Goal: Information Seeking & Learning: Learn about a topic

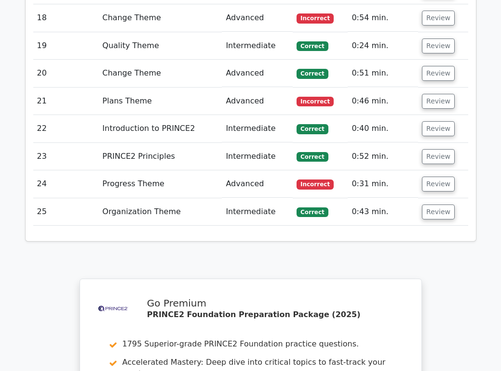
scroll to position [1677, 0]
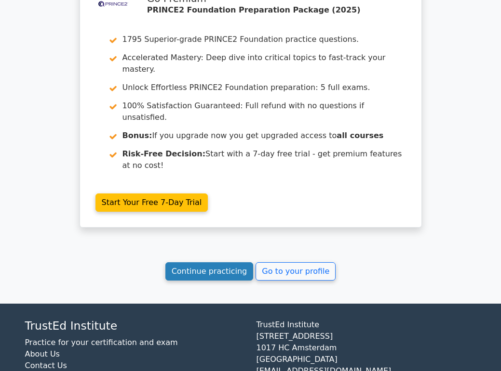
click at [197, 263] on link "Continue practicing" at bounding box center [209, 272] width 88 height 18
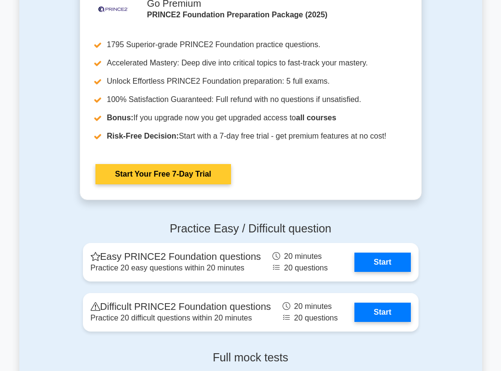
scroll to position [1411, 0]
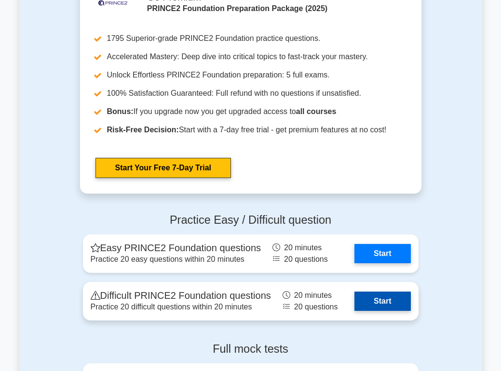
click at [372, 300] on link "Start" at bounding box center [382, 301] width 56 height 19
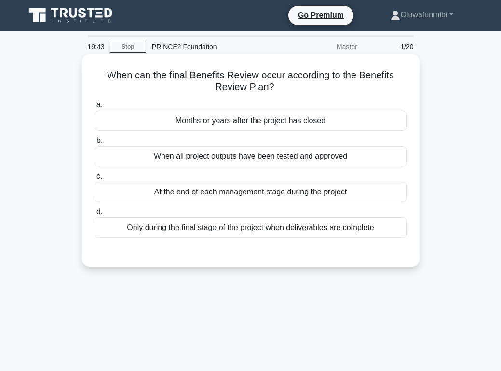
click at [308, 196] on div "At the end of each management stage during the project" at bounding box center [250, 192] width 312 height 20
click at [94, 180] on input "c. At the end of each management stage during the project" at bounding box center [94, 176] width 0 height 6
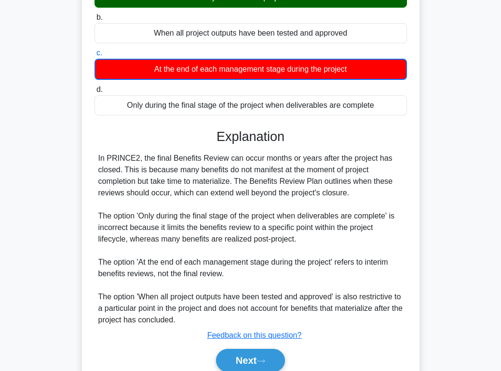
scroll to position [165, 0]
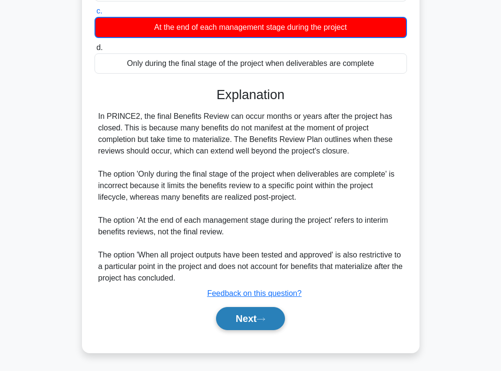
click at [244, 318] on button "Next" at bounding box center [250, 318] width 69 height 23
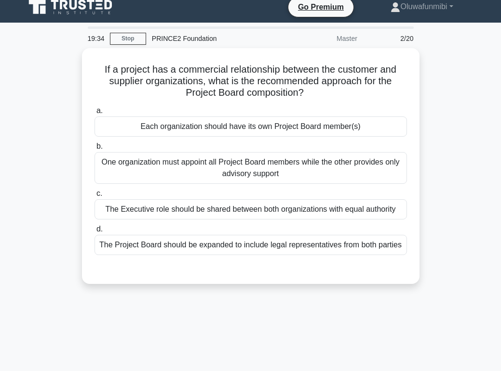
scroll to position [5, 0]
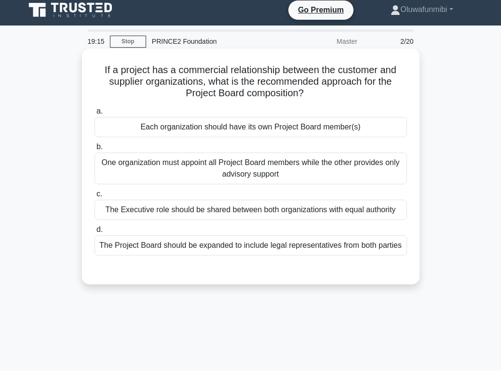
click at [268, 204] on div "The Executive role should be shared between both organizations with equal autho…" at bounding box center [250, 210] width 312 height 20
click at [94, 198] on input "c. The Executive role should be shared between both organizations with equal au…" at bounding box center [94, 194] width 0 height 6
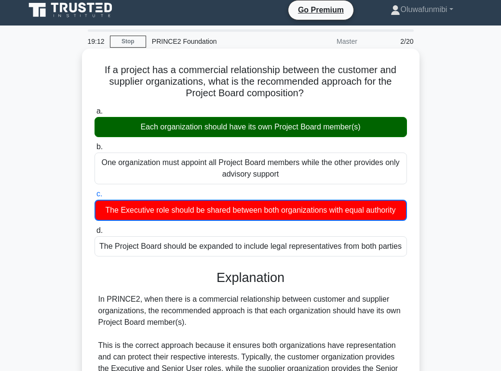
click at [268, 204] on div "The Executive role should be shared between both organizations with equal autho…" at bounding box center [250, 210] width 312 height 21
click at [94, 198] on input "c. The Executive role should be shared between both organizations with equal au…" at bounding box center [94, 194] width 0 height 6
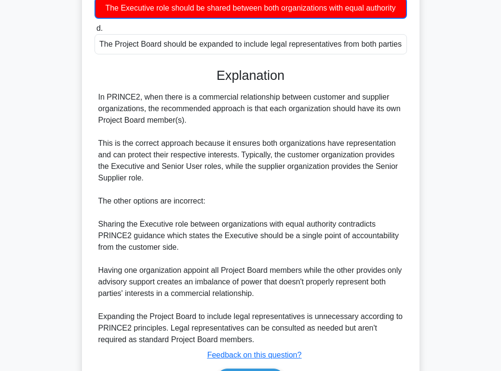
scroll to position [266, 0]
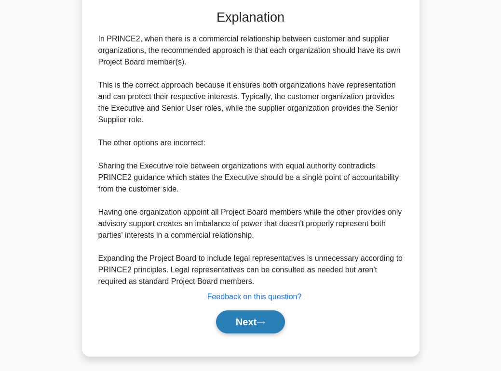
click at [243, 313] on button "Next" at bounding box center [250, 322] width 69 height 23
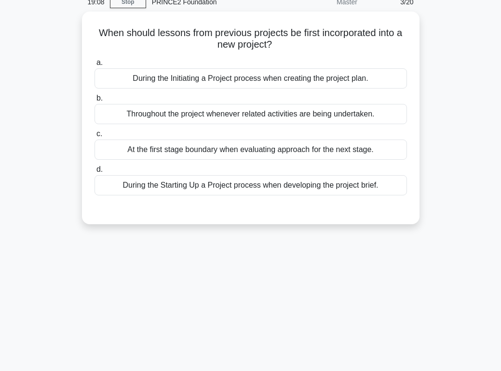
scroll to position [0, 0]
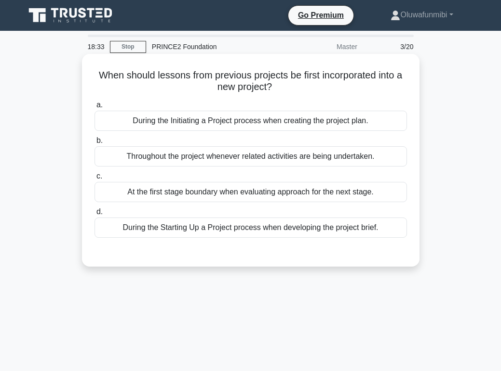
click at [254, 124] on div "During the Initiating a Project process when creating the project plan." at bounding box center [250, 121] width 312 height 20
click at [94, 108] on input "a. During the Initiating a Project process when creating the project plan." at bounding box center [94, 105] width 0 height 6
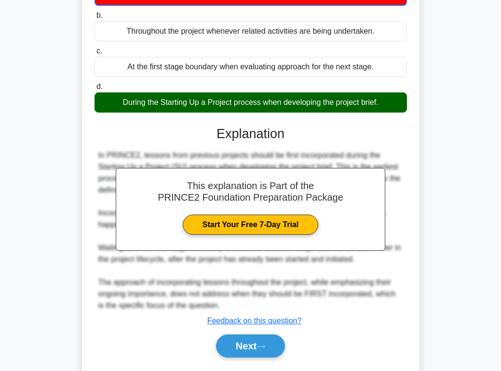
scroll to position [154, 0]
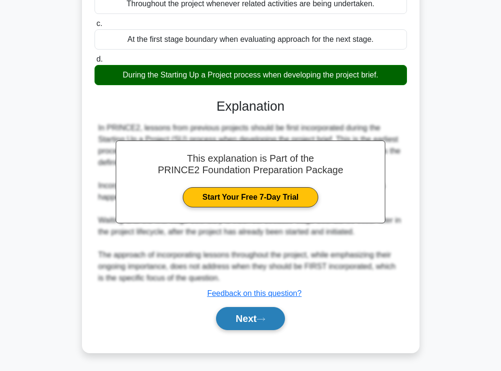
click at [249, 314] on button "Next" at bounding box center [250, 318] width 69 height 23
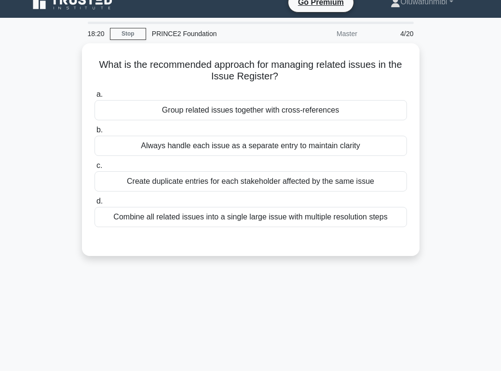
scroll to position [0, 0]
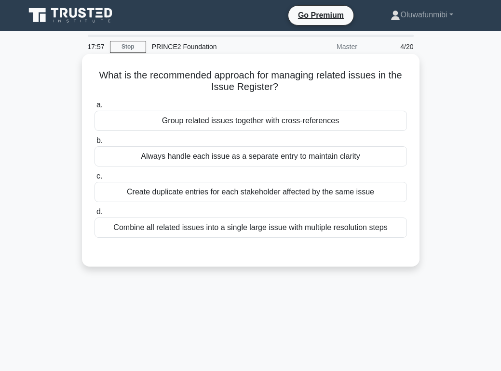
click at [272, 159] on div "Always handle each issue as a separate entry to maintain clarity" at bounding box center [250, 156] width 312 height 20
click at [94, 144] on input "b. Always handle each issue as a separate entry to maintain clarity" at bounding box center [94, 141] width 0 height 6
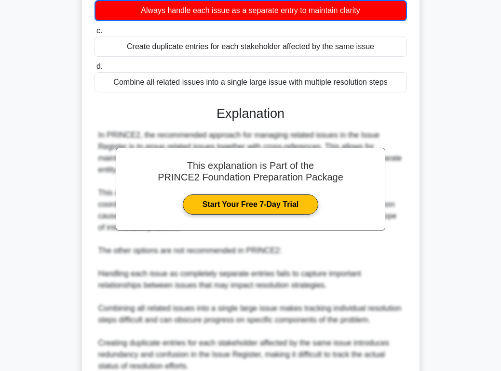
scroll to position [235, 0]
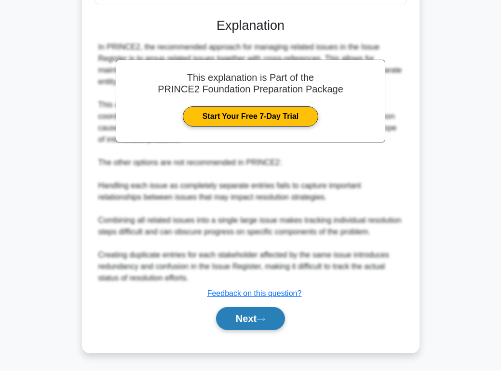
click at [227, 323] on button "Next" at bounding box center [250, 318] width 69 height 23
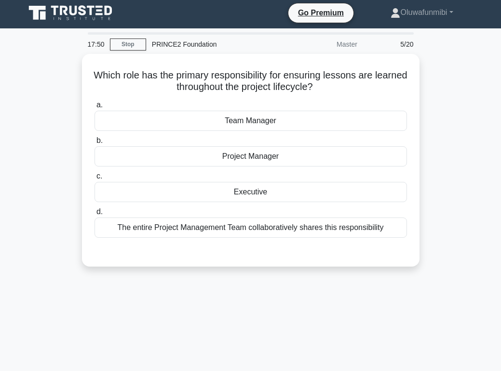
scroll to position [0, 0]
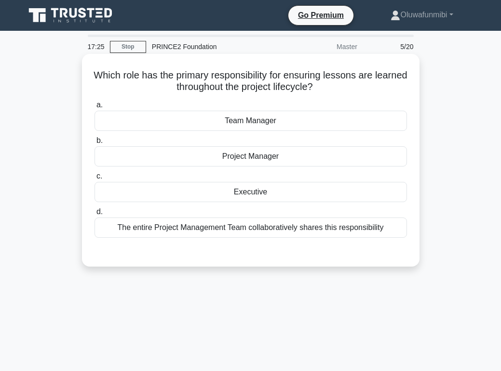
click at [232, 234] on div "The entire Project Management Team collaboratively shares this responsibility" at bounding box center [250, 228] width 312 height 20
click at [94, 215] on input "d. The entire Project Management Team collaboratively shares this responsibility" at bounding box center [94, 212] width 0 height 6
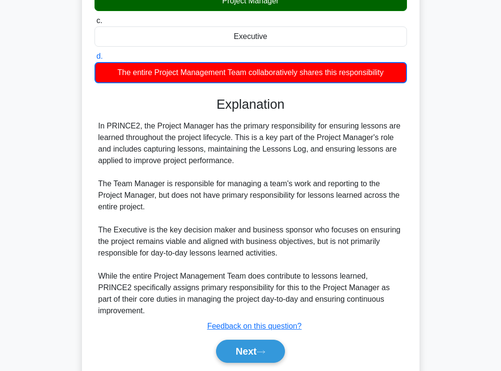
scroll to position [177, 0]
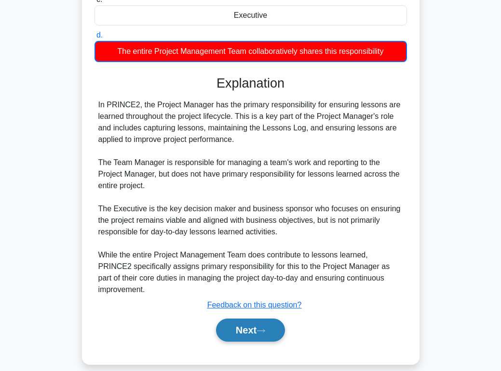
click at [248, 319] on button "Next" at bounding box center [250, 330] width 69 height 23
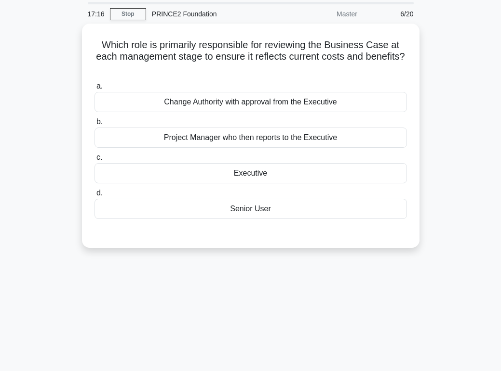
scroll to position [30, 0]
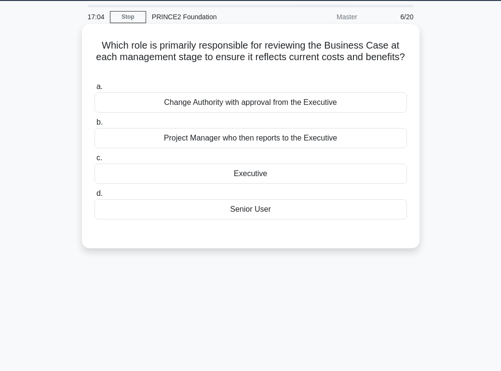
click at [265, 143] on div "Project Manager who then reports to the Executive" at bounding box center [250, 138] width 312 height 20
click at [94, 126] on input "b. Project Manager who then reports to the Executive" at bounding box center [94, 122] width 0 height 6
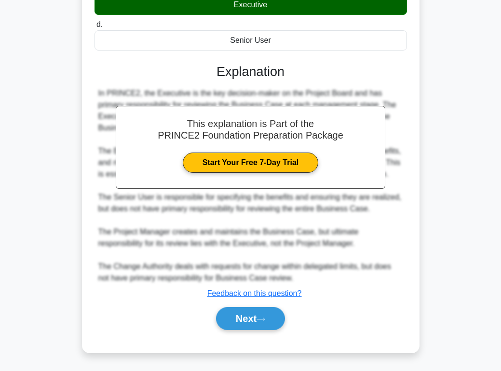
scroll to position [211, 0]
click at [253, 320] on button "Next" at bounding box center [250, 318] width 69 height 23
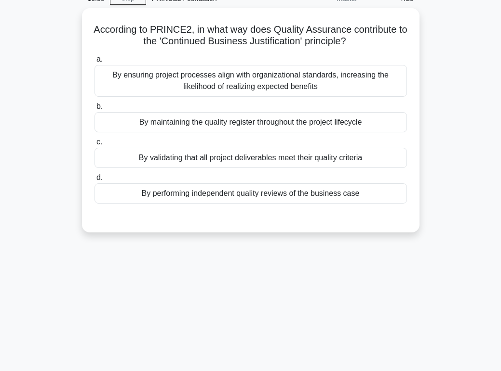
scroll to position [46, 0]
click at [272, 79] on div "By ensuring project processes align with organizational standards, increasing t…" at bounding box center [250, 81] width 312 height 32
click at [94, 63] on input "a. By ensuring project processes align with organizational standards, increasin…" at bounding box center [94, 59] width 0 height 6
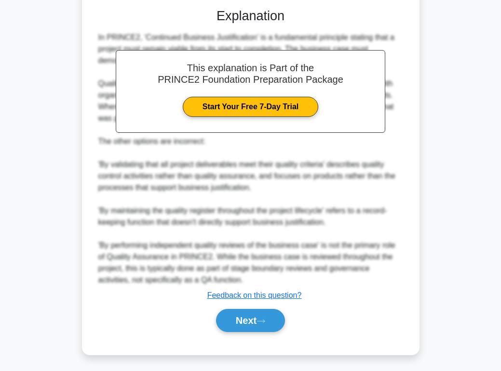
scroll to position [257, 0]
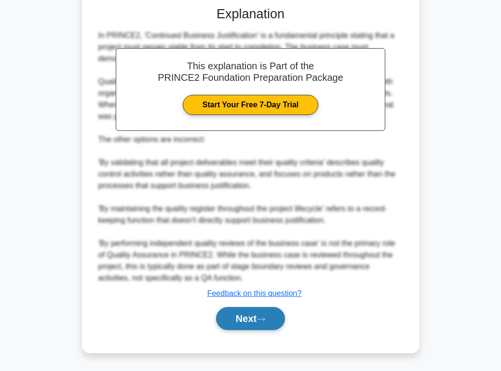
click at [245, 323] on button "Next" at bounding box center [250, 318] width 69 height 23
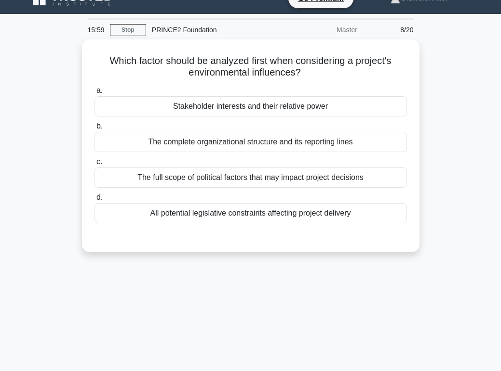
scroll to position [16, 0]
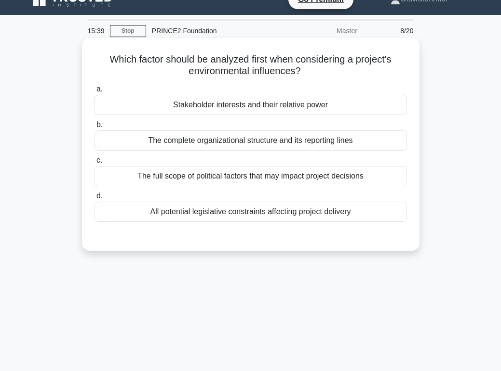
click at [291, 98] on div "Stakeholder interests and their relative power" at bounding box center [250, 105] width 312 height 20
click at [94, 92] on input "a. Stakeholder interests and their relative power" at bounding box center [94, 89] width 0 height 6
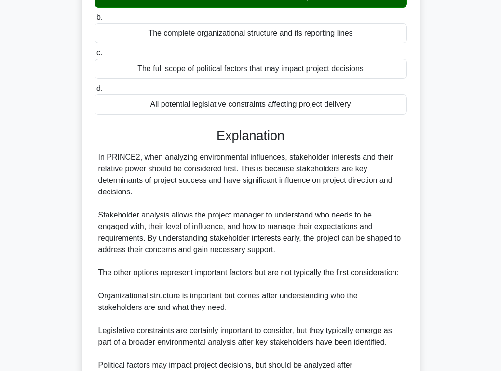
scroll to position [245, 0]
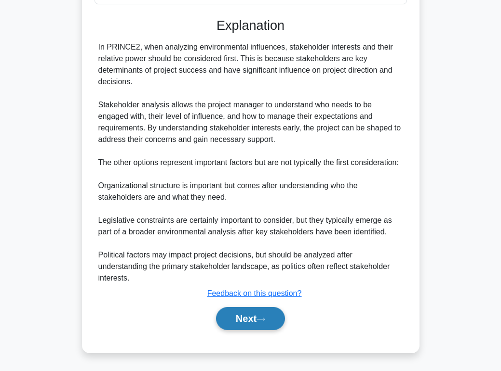
click at [245, 329] on button "Next" at bounding box center [250, 318] width 69 height 23
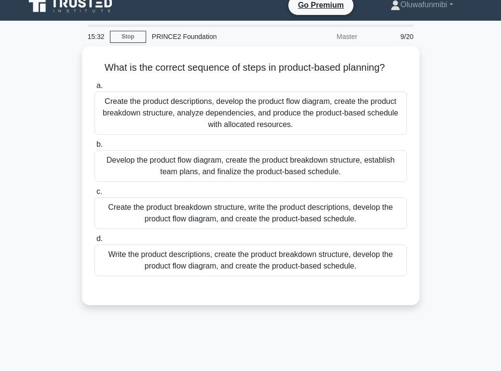
scroll to position [0, 0]
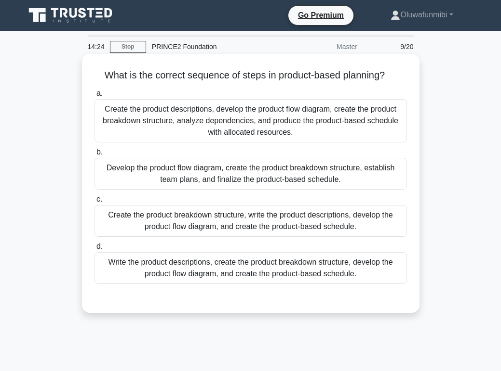
click at [192, 261] on div "Write the product descriptions, create the product breakdown structure, develop…" at bounding box center [250, 268] width 312 height 32
click at [94, 250] on input "d. Write the product descriptions, create the product breakdown structure, deve…" at bounding box center [94, 247] width 0 height 6
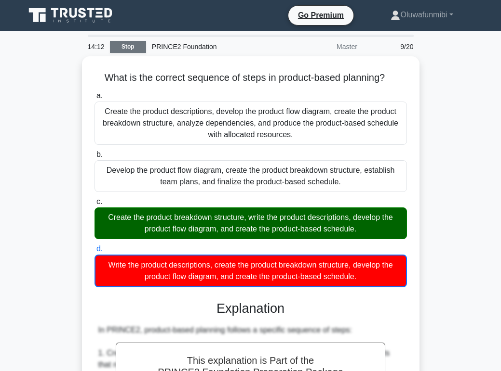
click at [131, 51] on link "Stop" at bounding box center [128, 47] width 36 height 12
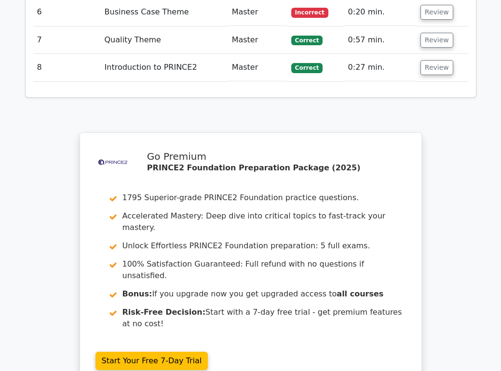
scroll to position [1533, 0]
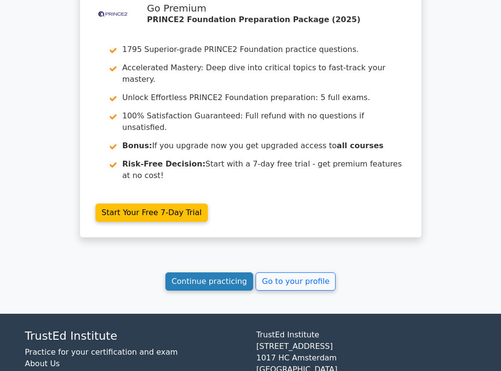
click at [178, 273] on link "Continue practicing" at bounding box center [209, 282] width 88 height 18
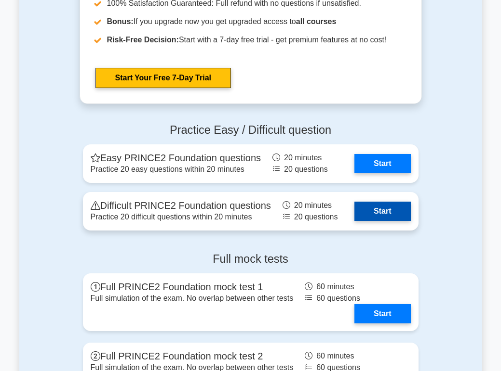
scroll to position [1505, 0]
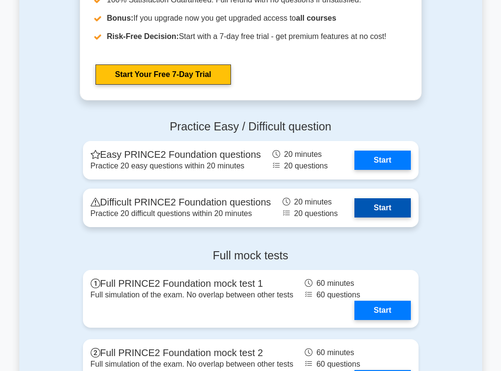
click at [369, 205] on link "Start" at bounding box center [382, 207] width 56 height 19
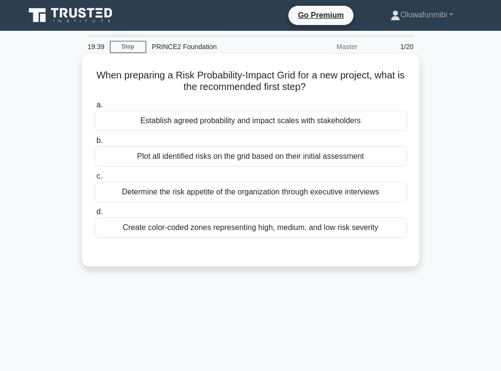
click at [211, 194] on div "Determine the risk appetite of the organization through executive interviews" at bounding box center [250, 192] width 312 height 20
click at [94, 180] on input "c. Determine the risk appetite of the organization through executive interviews" at bounding box center [94, 176] width 0 height 6
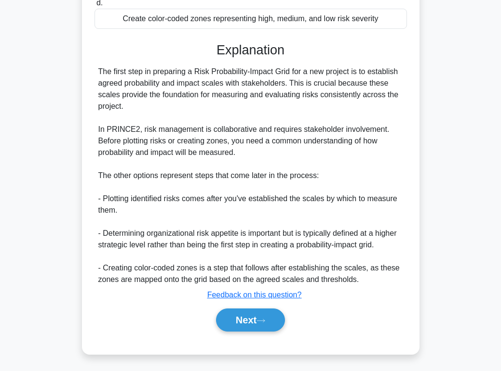
scroll to position [211, 0]
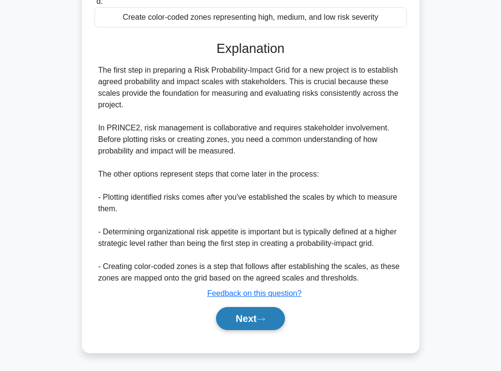
click at [235, 322] on button "Next" at bounding box center [250, 318] width 69 height 23
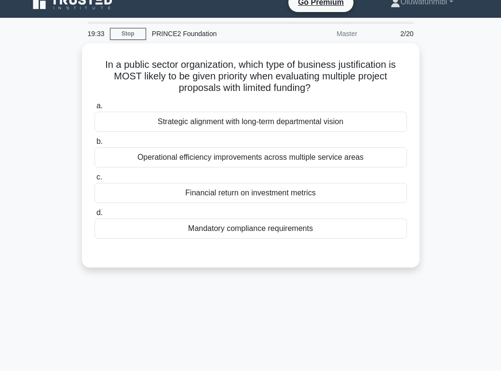
scroll to position [0, 0]
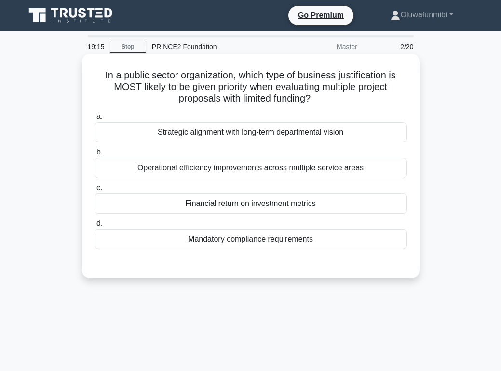
click at [273, 176] on div "Operational efficiency improvements across multiple service areas" at bounding box center [250, 168] width 312 height 20
click at [94, 156] on input "b. Operational efficiency improvements across multiple service areas" at bounding box center [94, 152] width 0 height 6
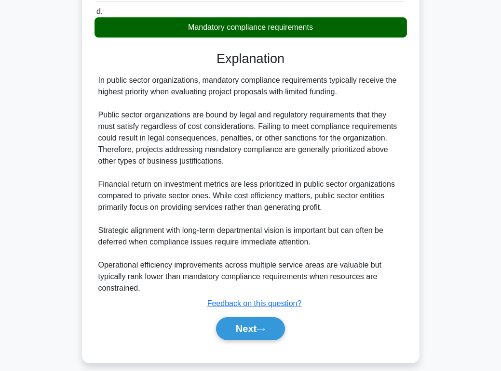
scroll to position [223, 0]
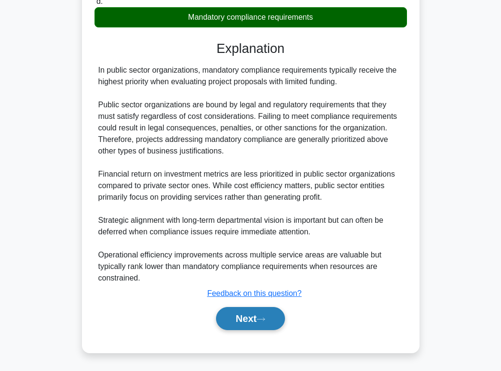
click at [246, 315] on button "Next" at bounding box center [250, 318] width 69 height 23
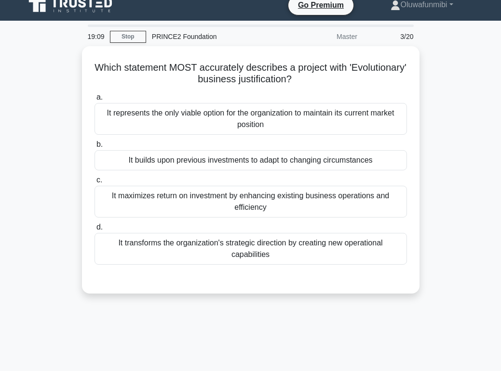
scroll to position [0, 0]
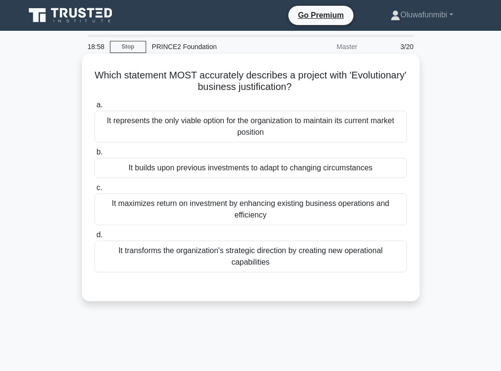
click at [270, 130] on div "It represents the only viable option for the organization to maintain its curre…" at bounding box center [250, 127] width 312 height 32
click at [94, 108] on input "a. It represents the only viable option for the organization to maintain its cu…" at bounding box center [94, 105] width 0 height 6
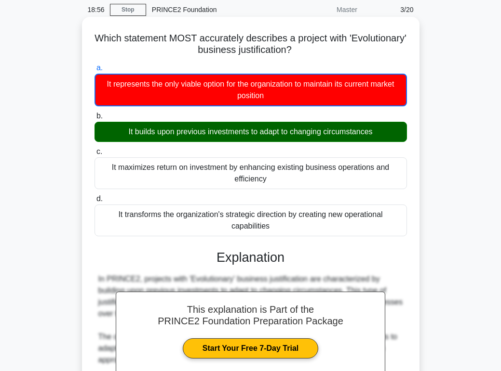
scroll to position [41, 0]
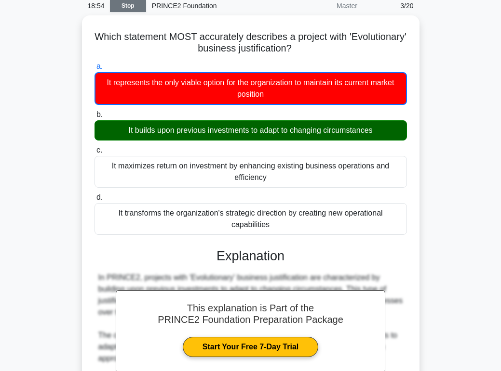
click at [135, 6] on link "Stop" at bounding box center [128, 6] width 36 height 12
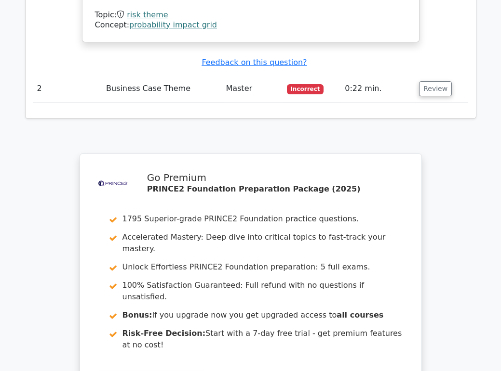
scroll to position [1369, 0]
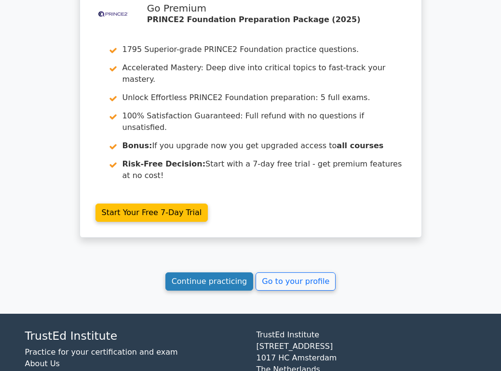
click at [195, 273] on link "Continue practicing" at bounding box center [209, 282] width 88 height 18
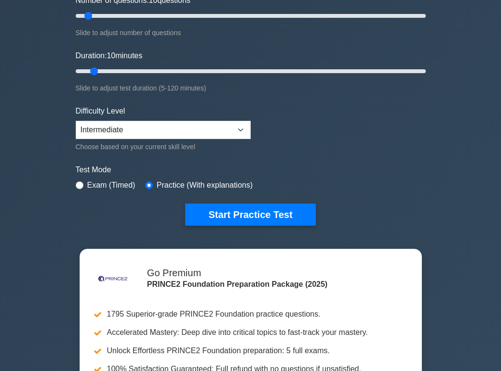
scroll to position [155, 0]
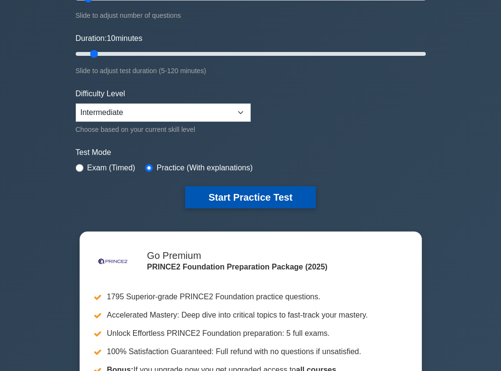
click at [220, 193] on button "Start Practice Test" at bounding box center [250, 197] width 130 height 22
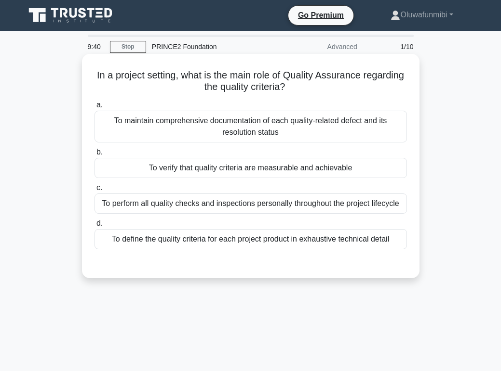
click at [229, 157] on label "b. To verify that quality criteria are measurable and achievable" at bounding box center [250, 162] width 312 height 32
click at [94, 156] on input "b. To verify that quality criteria are measurable and achievable" at bounding box center [94, 152] width 0 height 6
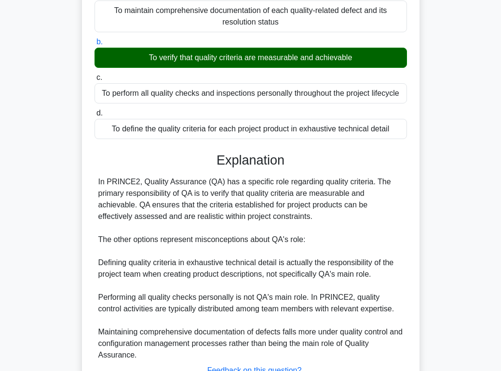
scroll to position [187, 0]
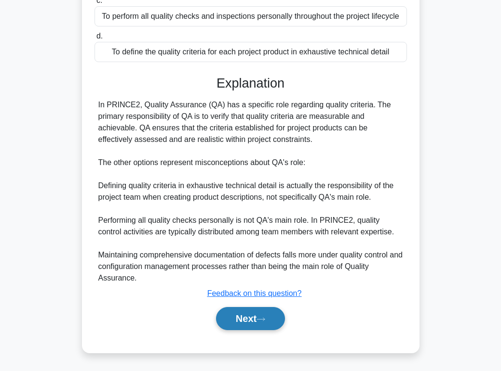
click at [229, 318] on button "Next" at bounding box center [250, 318] width 69 height 23
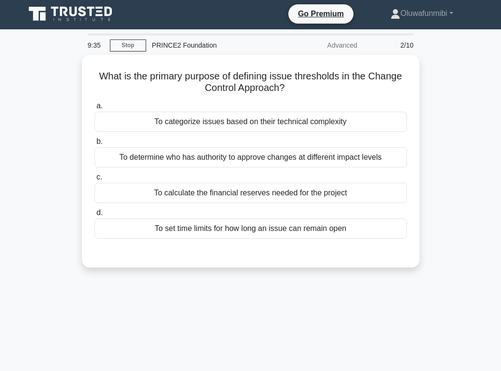
scroll to position [0, 0]
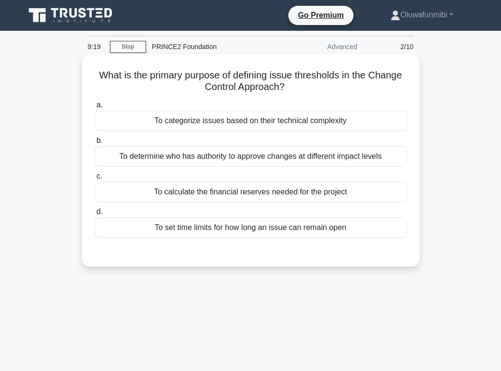
click at [223, 235] on div "To set time limits for how long an issue can remain open" at bounding box center [250, 228] width 312 height 20
click at [94, 215] on input "d. To set time limits for how long an issue can remain open" at bounding box center [94, 212] width 0 height 6
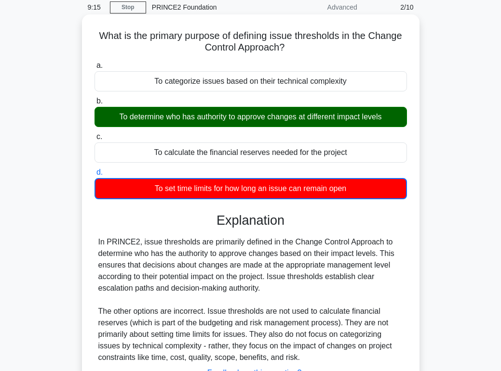
scroll to position [149, 0]
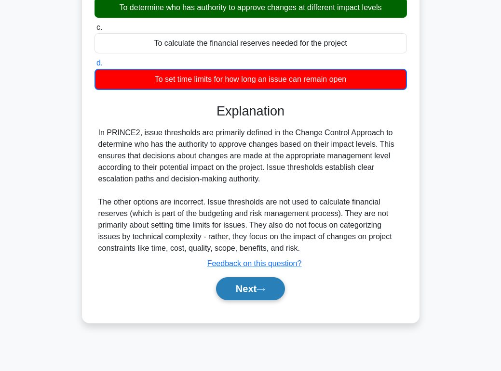
click at [234, 286] on button "Next" at bounding box center [250, 288] width 69 height 23
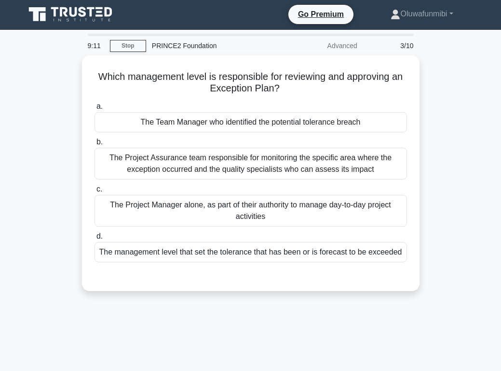
scroll to position [0, 0]
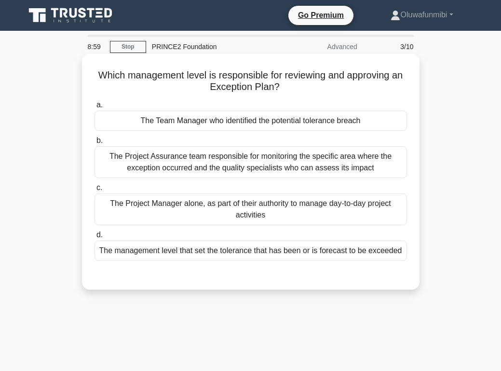
click at [249, 218] on div "The Project Manager alone, as part of their authority to manage day-to-day proj…" at bounding box center [250, 210] width 312 height 32
click at [94, 191] on input "c. The Project Manager alone, as part of their authority to manage day-to-day p…" at bounding box center [94, 188] width 0 height 6
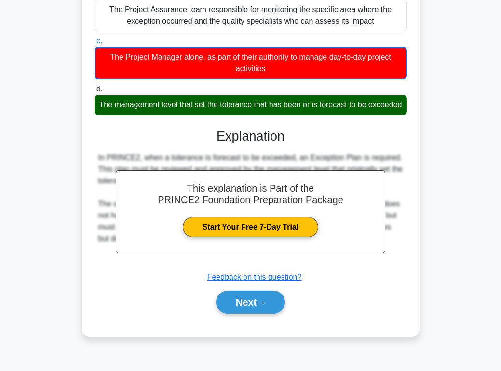
scroll to position [149, 0]
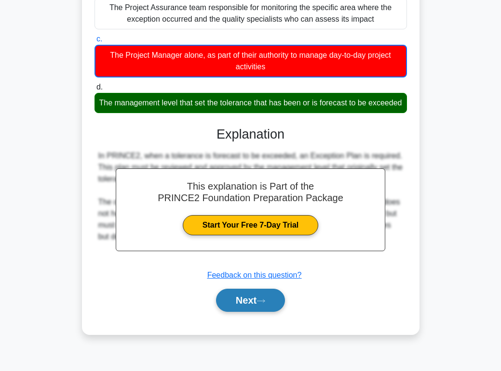
click at [237, 303] on button "Next" at bounding box center [250, 300] width 69 height 23
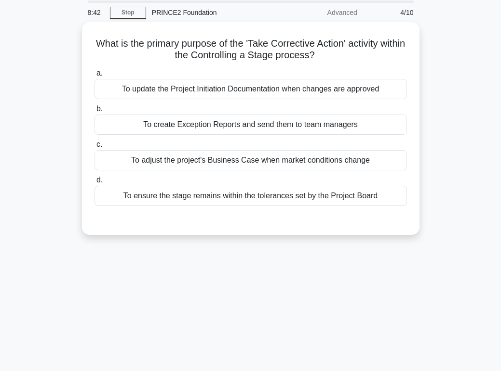
scroll to position [34, 0]
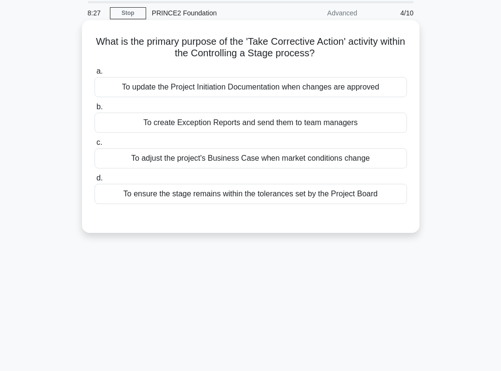
click at [264, 197] on div "To ensure the stage remains within the tolerances set by the Project Board" at bounding box center [250, 194] width 312 height 20
click at [94, 182] on input "d. To ensure the stage remains within the tolerances set by the Project Board" at bounding box center [94, 178] width 0 height 6
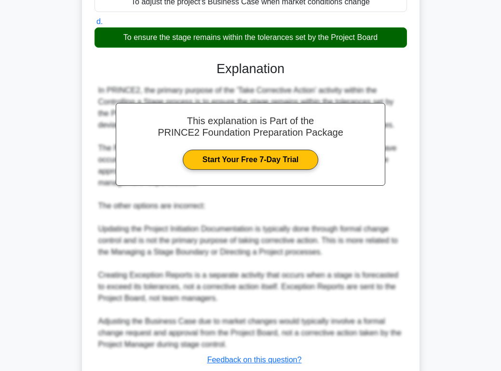
scroll to position [257, 0]
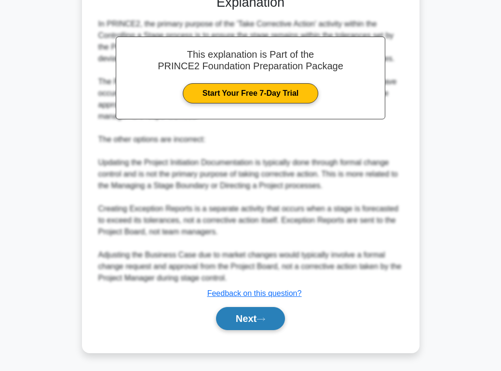
click at [236, 319] on button "Next" at bounding box center [250, 318] width 69 height 23
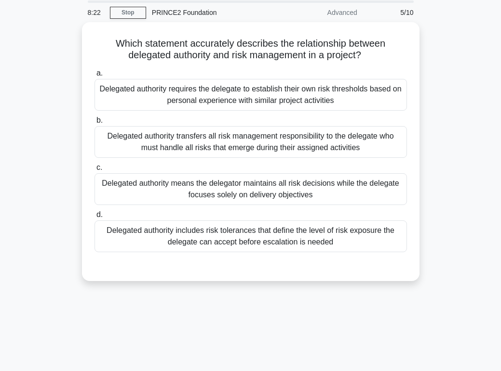
scroll to position [33, 0]
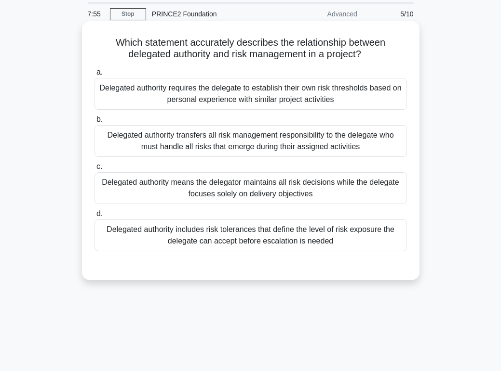
click at [246, 190] on div "Delegated authority means the delegator maintains all risk decisions while the …" at bounding box center [250, 188] width 312 height 32
click at [94, 170] on input "c. Delegated authority means the delegator maintains all risk decisions while t…" at bounding box center [94, 167] width 0 height 6
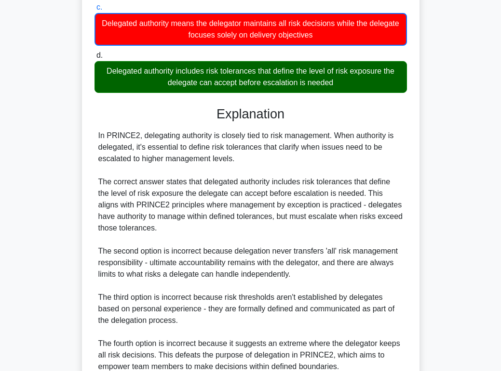
scroll to position [281, 0]
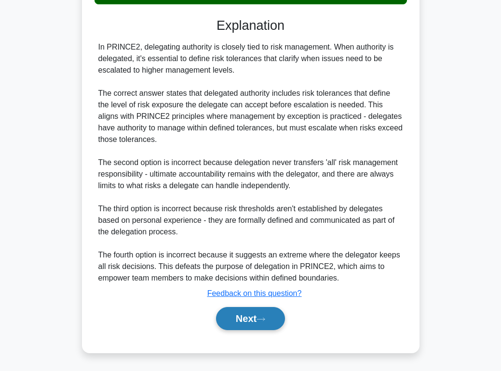
click at [236, 324] on button "Next" at bounding box center [250, 318] width 69 height 23
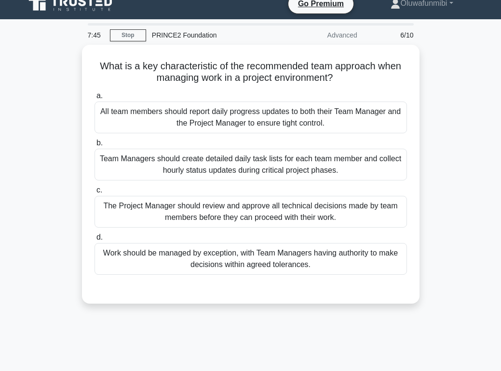
scroll to position [0, 0]
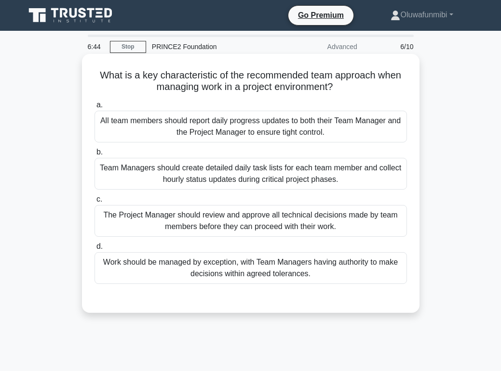
click at [251, 273] on div "Work should be managed by exception, with Team Managers having authority to mak…" at bounding box center [250, 268] width 312 height 32
click at [94, 250] on input "d. Work should be managed by exception, with Team Managers having authority to …" at bounding box center [94, 247] width 0 height 6
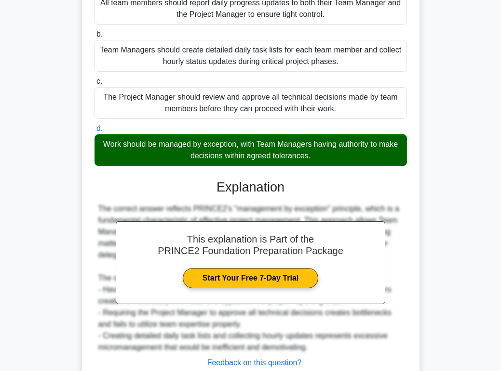
scroll to position [187, 0]
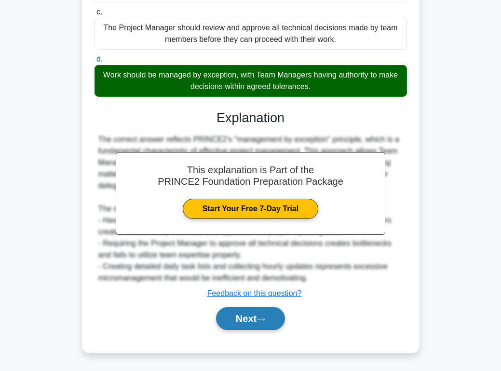
click at [245, 320] on button "Next" at bounding box center [250, 318] width 69 height 23
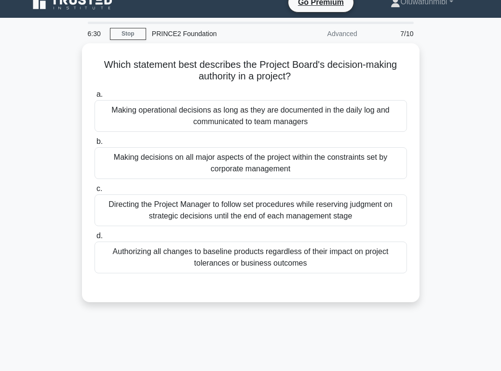
scroll to position [0, 0]
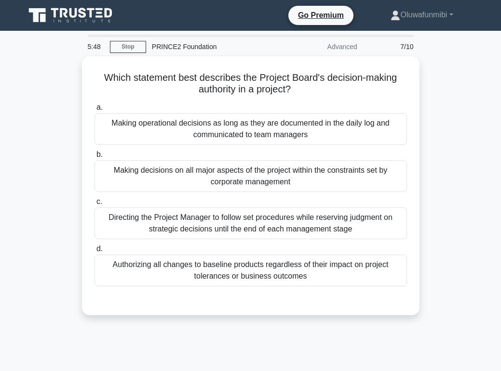
click at [285, 179] on div "Making decisions on all major aspects of the project within the constraints set…" at bounding box center [250, 176] width 312 height 32
click at [94, 158] on input "b. Making decisions on all major aspects of the project within the constraints …" at bounding box center [94, 155] width 0 height 6
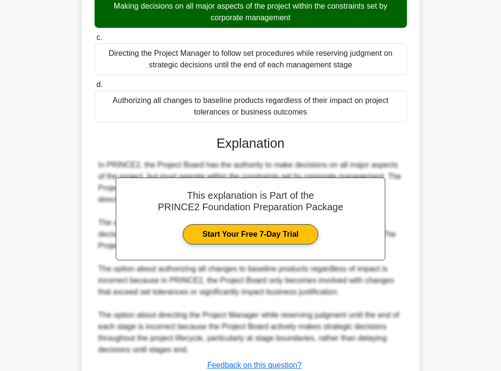
scroll to position [234, 0]
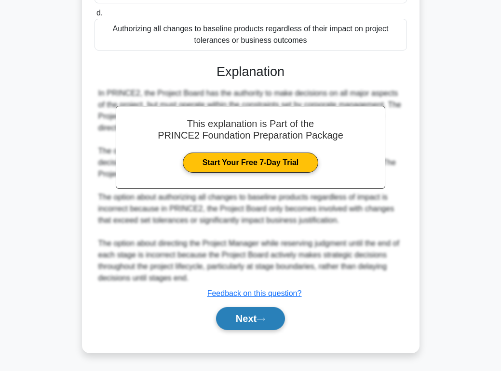
click at [249, 319] on button "Next" at bounding box center [250, 318] width 69 height 23
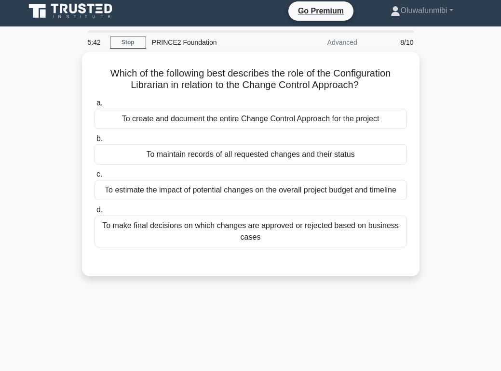
scroll to position [0, 0]
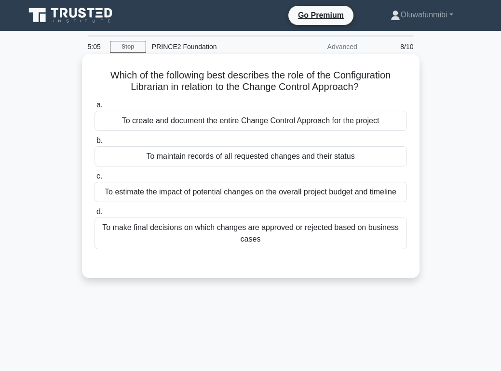
click at [198, 155] on div "To maintain records of all requested changes and their status" at bounding box center [250, 156] width 312 height 20
click at [94, 144] on input "b. To maintain records of all requested changes and their status" at bounding box center [94, 141] width 0 height 6
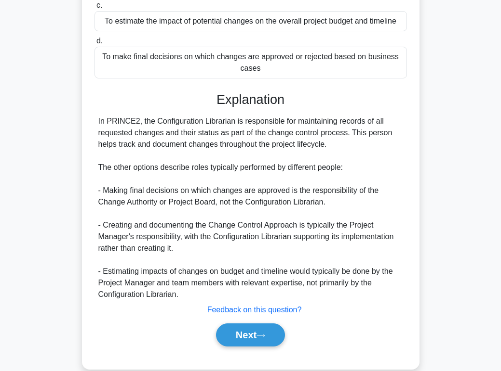
scroll to position [187, 0]
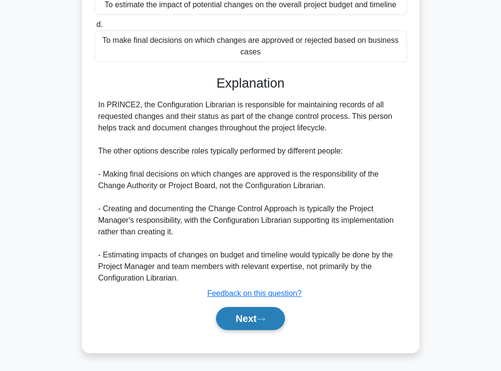
click at [224, 321] on button "Next" at bounding box center [250, 318] width 69 height 23
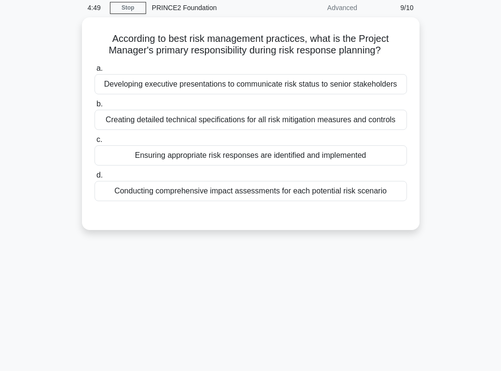
scroll to position [0, 0]
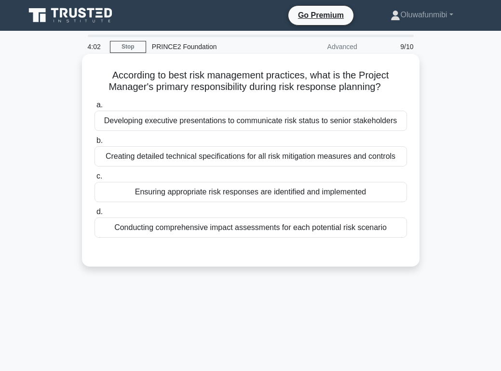
click at [264, 193] on div "Ensuring appropriate risk responses are identified and implemented" at bounding box center [250, 192] width 312 height 20
click at [94, 180] on input "c. Ensuring appropriate risk responses are identified and implemented" at bounding box center [94, 176] width 0 height 6
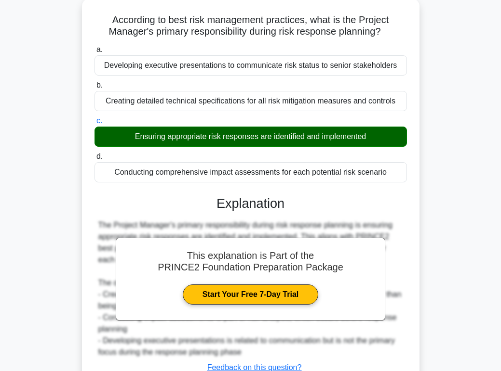
scroll to position [149, 0]
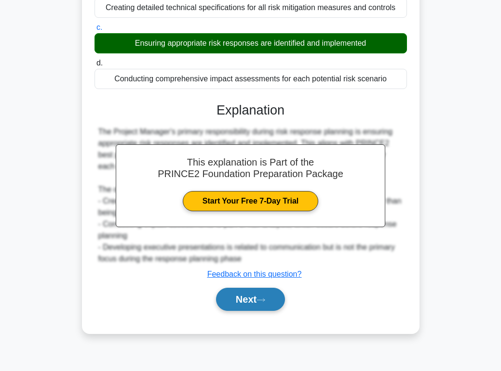
click at [244, 299] on button "Next" at bounding box center [250, 299] width 69 height 23
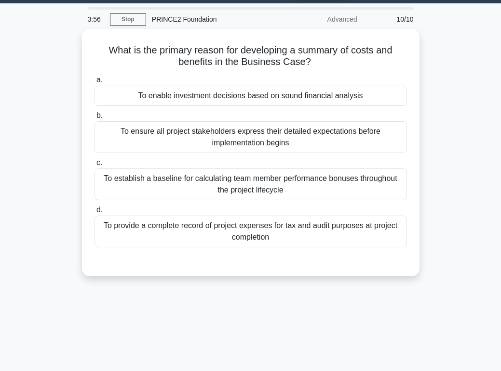
scroll to position [0, 0]
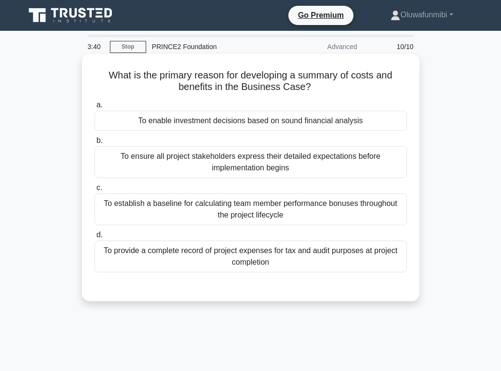
click at [243, 160] on div "To ensure all project stakeholders express their detailed expectations before i…" at bounding box center [250, 162] width 312 height 32
click at [94, 144] on input "b. To ensure all project stakeholders express their detailed expectations befor…" at bounding box center [94, 141] width 0 height 6
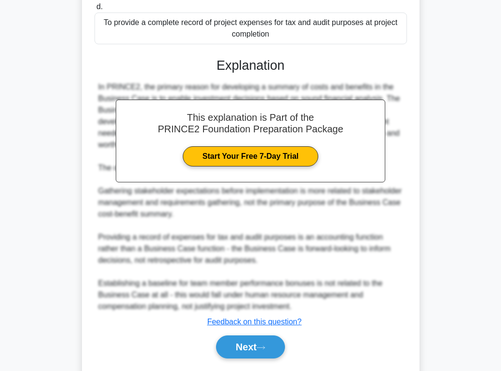
scroll to position [258, 0]
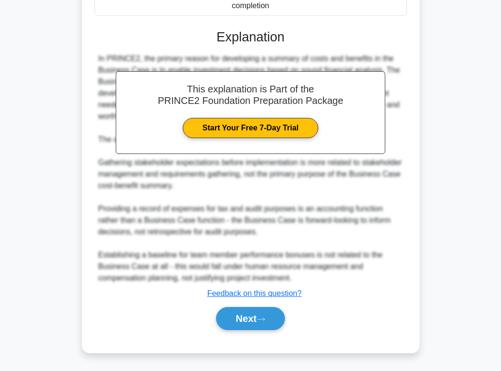
click at [243, 160] on div "In PRINCE2, the primary reason for developing a summary of costs and benefits i…" at bounding box center [250, 168] width 304 height 231
click at [252, 311] on button "Next" at bounding box center [250, 318] width 69 height 23
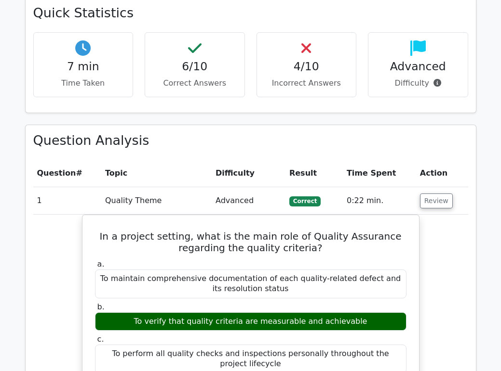
scroll to position [646, 0]
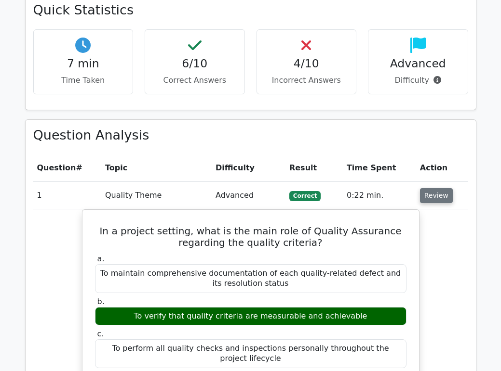
click at [442, 188] on button "Review" at bounding box center [436, 195] width 33 height 15
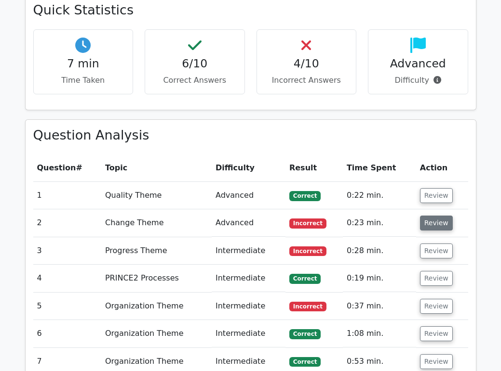
click at [436, 216] on button "Review" at bounding box center [436, 223] width 33 height 15
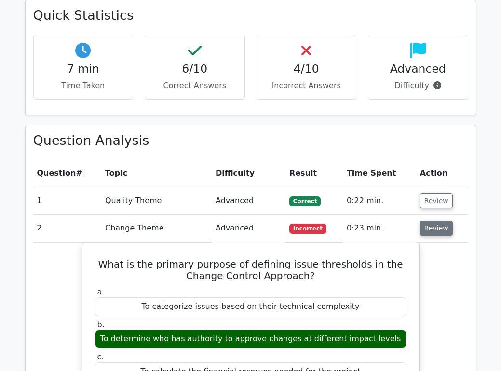
scroll to position [635, 0]
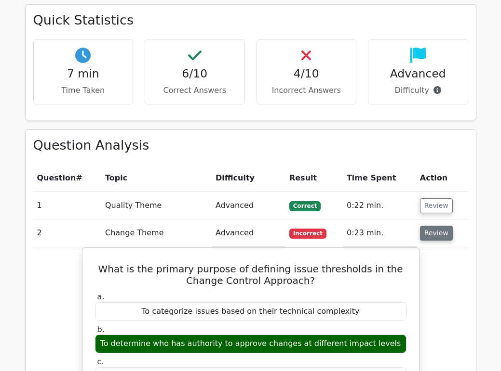
click at [436, 226] on button "Review" at bounding box center [436, 233] width 33 height 15
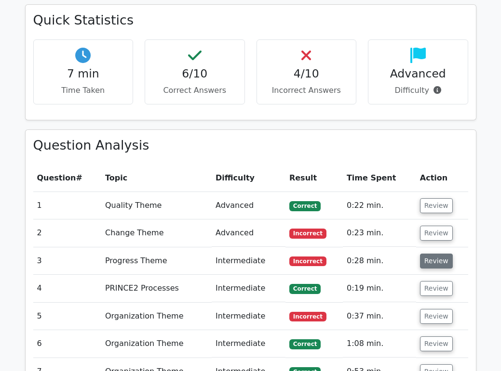
click at [437, 254] on button "Review" at bounding box center [436, 261] width 33 height 15
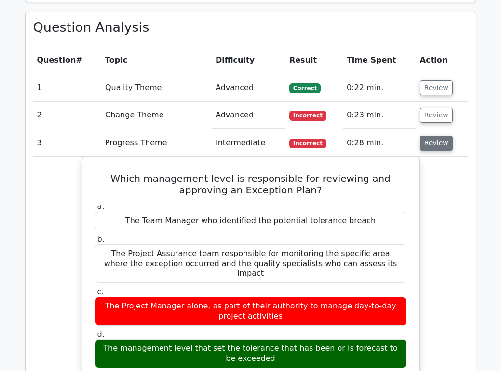
scroll to position [756, 0]
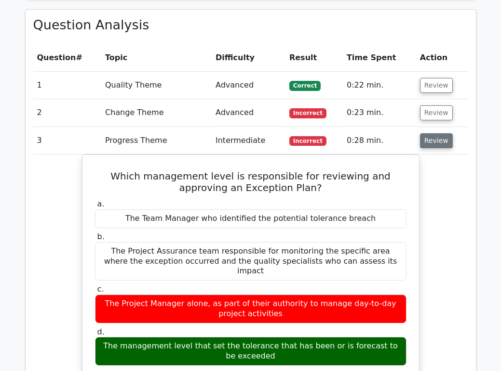
click at [437, 133] on button "Review" at bounding box center [436, 140] width 33 height 15
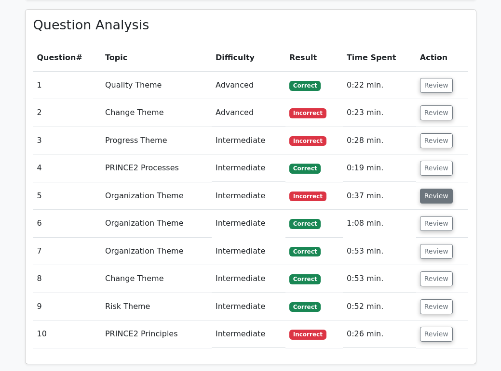
click at [439, 189] on button "Review" at bounding box center [436, 196] width 33 height 15
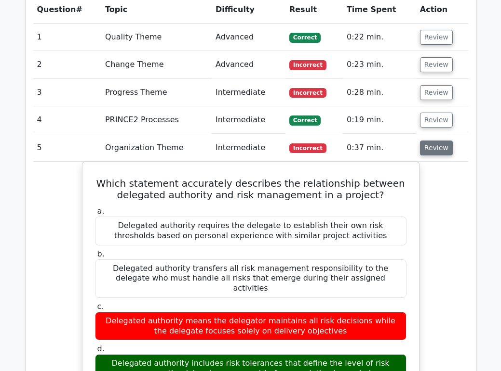
scroll to position [806, 0]
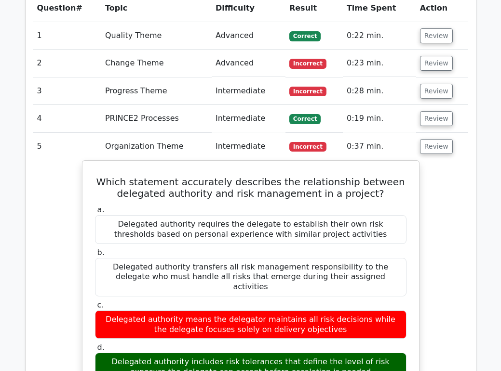
click at [432, 133] on td "Review" at bounding box center [442, 146] width 52 height 27
click at [432, 139] on button "Review" at bounding box center [436, 146] width 33 height 15
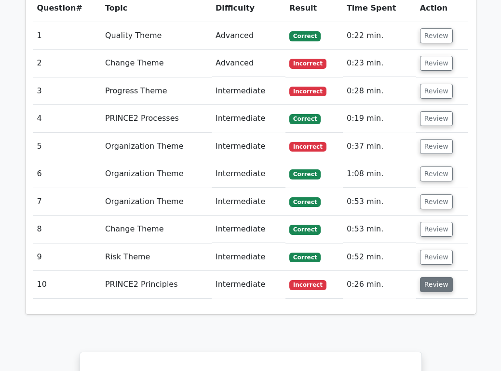
click at [436, 277] on button "Review" at bounding box center [436, 284] width 33 height 15
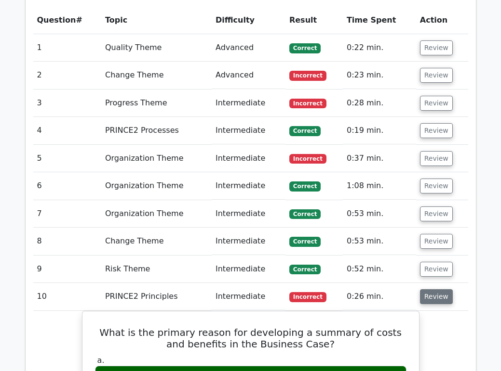
scroll to position [791, 0]
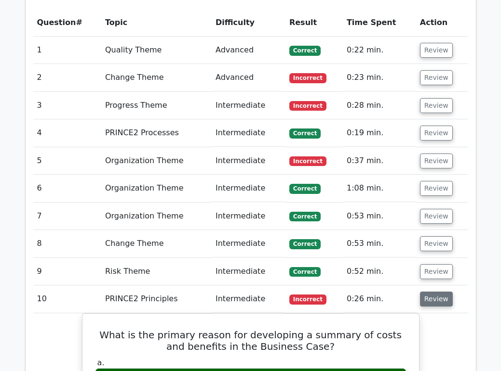
click at [440, 292] on button "Review" at bounding box center [436, 299] width 33 height 15
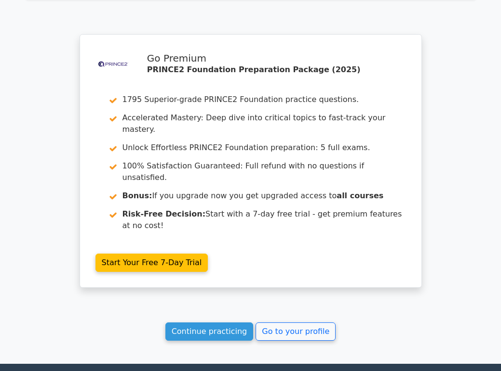
scroll to position [1132, 0]
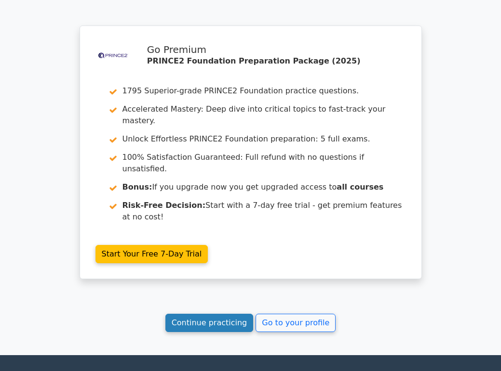
click at [225, 314] on link "Continue practicing" at bounding box center [209, 323] width 88 height 18
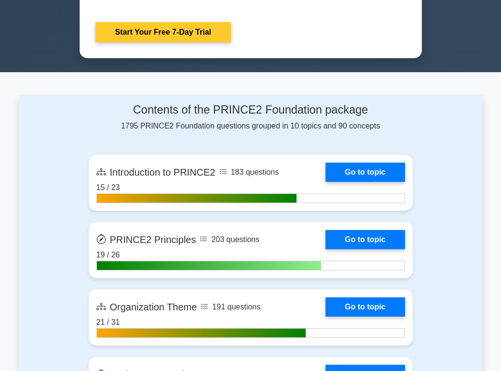
scroll to position [554, 0]
